Goal: Find contact information: Obtain details needed to contact an individual or organization

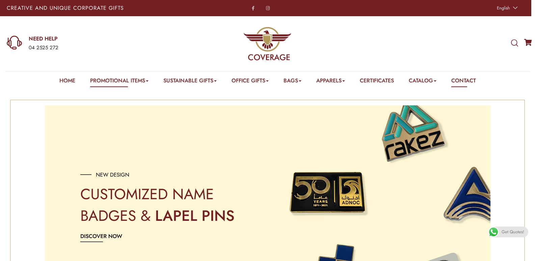
click at [473, 80] on link "Contact" at bounding box center [463, 82] width 25 height 10
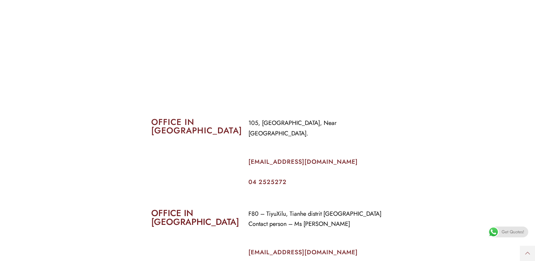
scroll to position [236, 0]
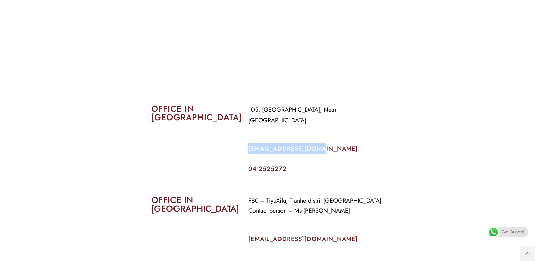
drag, startPoint x: 318, startPoint y: 137, endPoint x: 249, endPoint y: 138, distance: 68.8
click at [249, 143] on p "info@coverageuae.com" at bounding box center [316, 148] width 136 height 10
copy link "info@coverageuae.com"
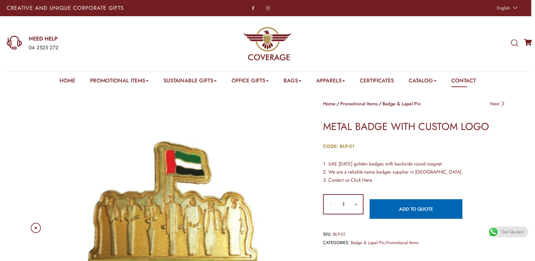
click at [469, 81] on link "Contact" at bounding box center [463, 82] width 25 height 10
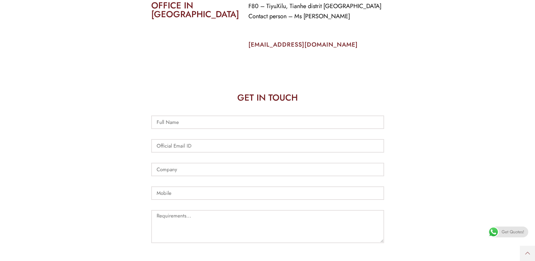
scroll to position [337, 0]
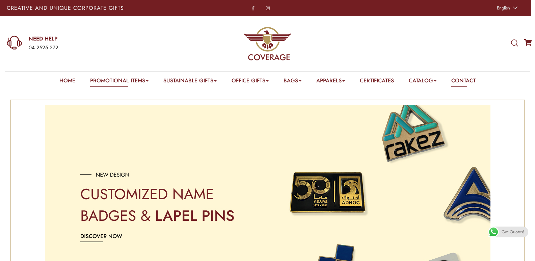
click at [466, 82] on link "Contact" at bounding box center [463, 82] width 25 height 10
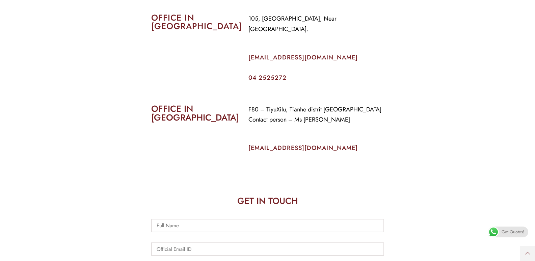
scroll to position [304, 0]
